Goal: Task Accomplishment & Management: Manage account settings

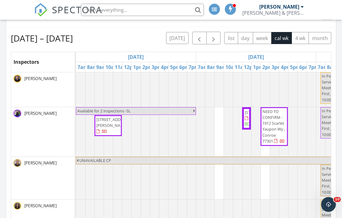
scroll to position [268, 0]
click at [216, 38] on span "button" at bounding box center [213, 38] width 7 height 7
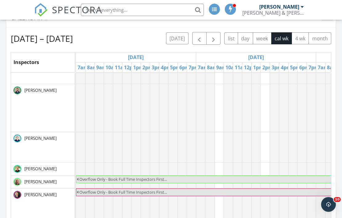
scroll to position [71, 0]
click at [198, 35] on span "button" at bounding box center [199, 38] width 7 height 7
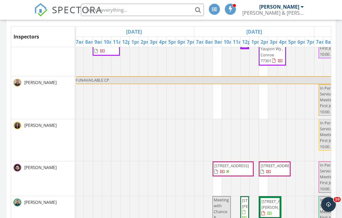
scroll to position [0, 0]
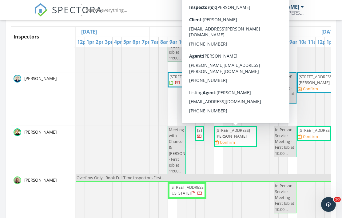
click at [248, 135] on span "2418 Lexford Ln, Houston 77080" at bounding box center [235, 133] width 41 height 12
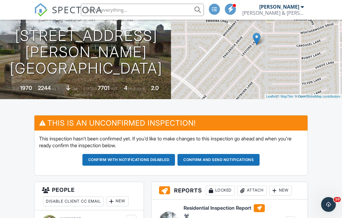
scroll to position [72, 0]
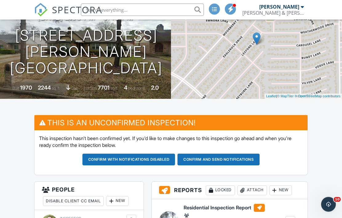
click at [123, 198] on div "New" at bounding box center [117, 201] width 22 height 10
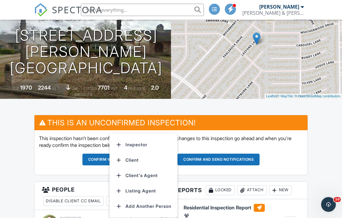
click at [141, 143] on li "Inspector" at bounding box center [143, 144] width 61 height 15
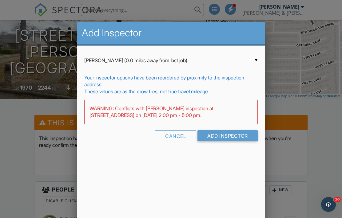
click at [130, 63] on input "Rene Guajardo (0.0 miles away from last job)" at bounding box center [171, 60] width 174 height 15
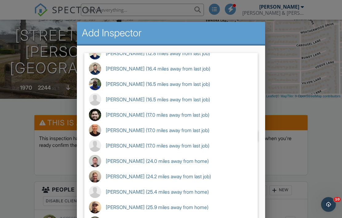
scroll to position [54, 0]
click at [158, 193] on span "John Slafka (25.4 miles away from home)" at bounding box center [171, 191] width 174 height 15
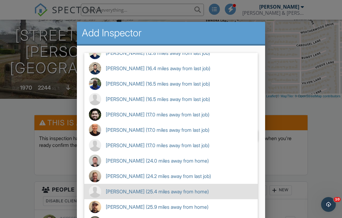
type input "John Slafka (25.4 miles away from home)"
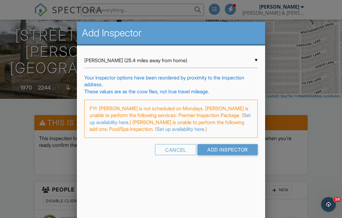
click at [225, 153] on input "Add Inspector" at bounding box center [227, 149] width 60 height 11
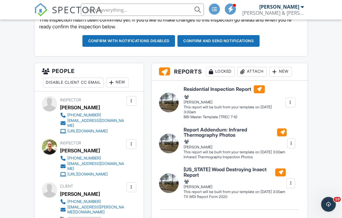
scroll to position [193, 0]
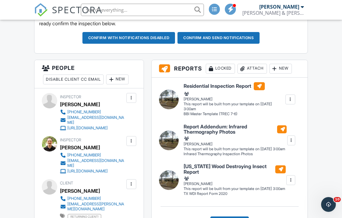
click at [132, 140] on div at bounding box center [131, 141] width 6 height 6
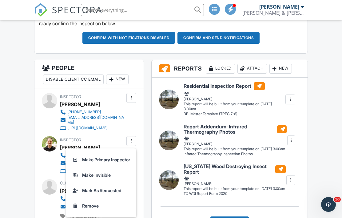
click at [117, 157] on li "Make Primary Inspector" at bounding box center [101, 159] width 63 height 15
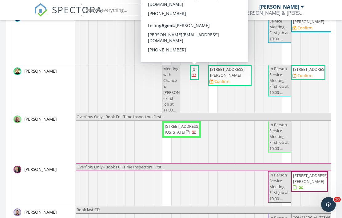
click at [195, 72] on span "2757 Maxway Ct, League City 77573" at bounding box center [209, 69] width 34 height 6
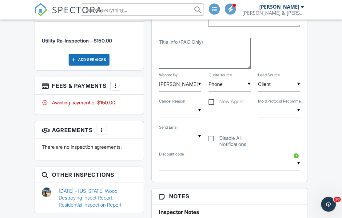
scroll to position [488, 0]
click at [96, 187] on link "[DATE] - [US_STATE] Wood Destroying Insect Report, Residential Inspection Report" at bounding box center [98, 197] width 78 height 21
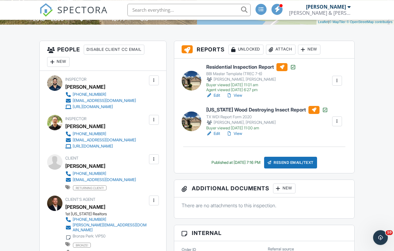
scroll to position [146, 0]
click at [241, 95] on link "View" at bounding box center [234, 95] width 16 height 6
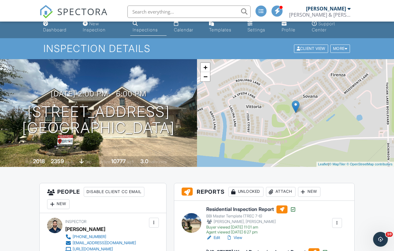
scroll to position [115, 0]
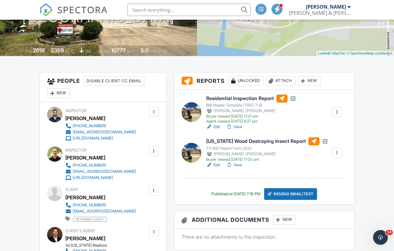
click at [63, 93] on div "New" at bounding box center [58, 93] width 22 height 10
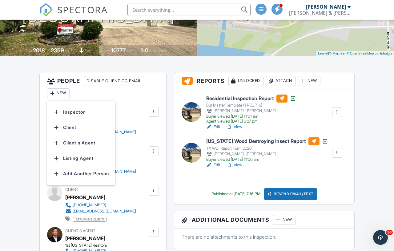
click at [83, 114] on li "Inspector" at bounding box center [81, 111] width 61 height 15
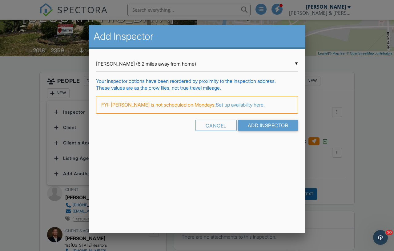
click at [151, 69] on input "Chance Phillips (6.2 miles away from home)" at bounding box center [197, 63] width 202 height 15
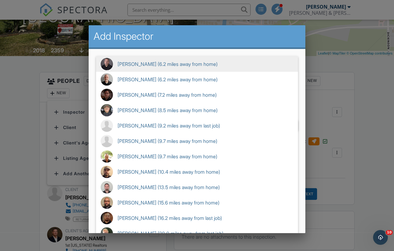
click at [165, 130] on span "John Slafka (9.2 miles away from last job)" at bounding box center [197, 125] width 202 height 15
type input "John Slafka (9.2 miles away from last job)"
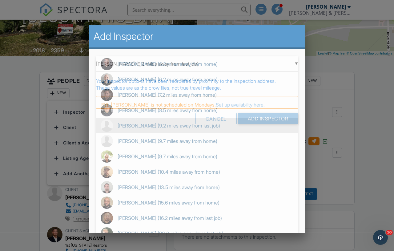
scroll to position [62, 0]
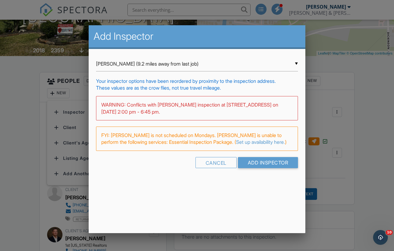
click at [267, 163] on input "Add Inspector" at bounding box center [268, 162] width 60 height 11
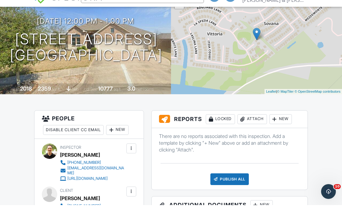
scroll to position [100, 0]
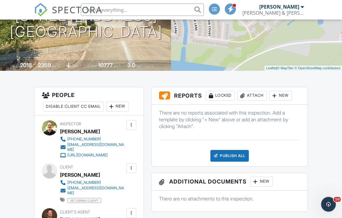
click at [122, 104] on div "New" at bounding box center [117, 107] width 22 height 10
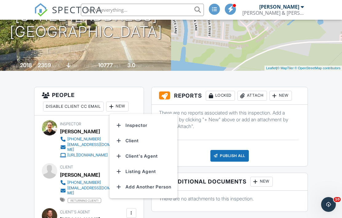
click at [135, 122] on li "Inspector" at bounding box center [143, 125] width 61 height 15
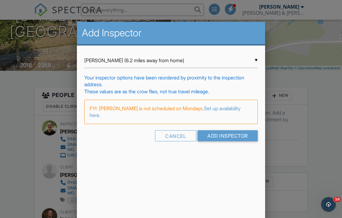
click at [124, 64] on input "Chance Phillips (6.2 miles away from home)" at bounding box center [171, 60] width 174 height 15
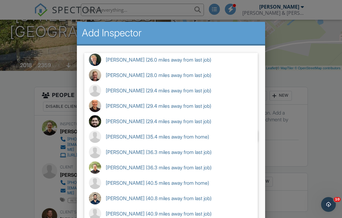
click at [145, 154] on span "John Slafka (36.3 miles away from last job)" at bounding box center [171, 151] width 174 height 15
type input "John Slafka (36.3 miles away from last job)"
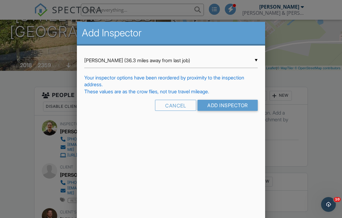
scroll to position [0, 0]
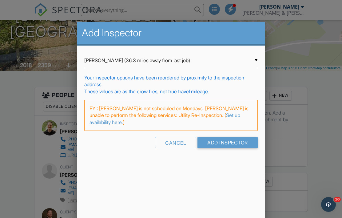
click at [233, 144] on input "Add Inspector" at bounding box center [227, 142] width 60 height 11
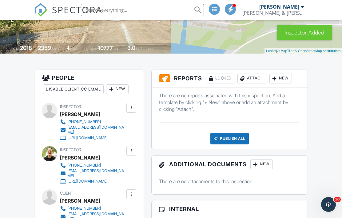
click at [132, 151] on div at bounding box center [131, 151] width 6 height 6
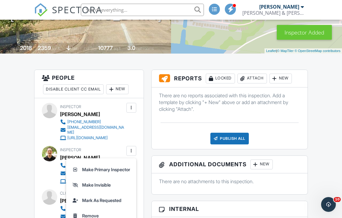
click at [121, 168] on li "Make Primary Inspector" at bounding box center [101, 169] width 63 height 15
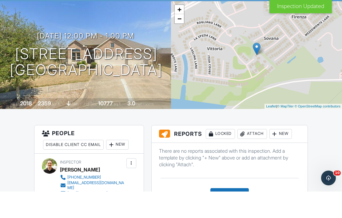
scroll to position [62, 0]
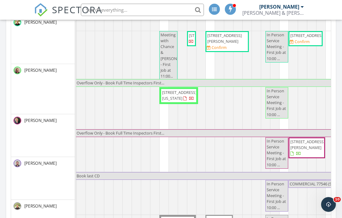
scroll to position [0, 52]
